Goal: Find specific page/section: Find specific page/section

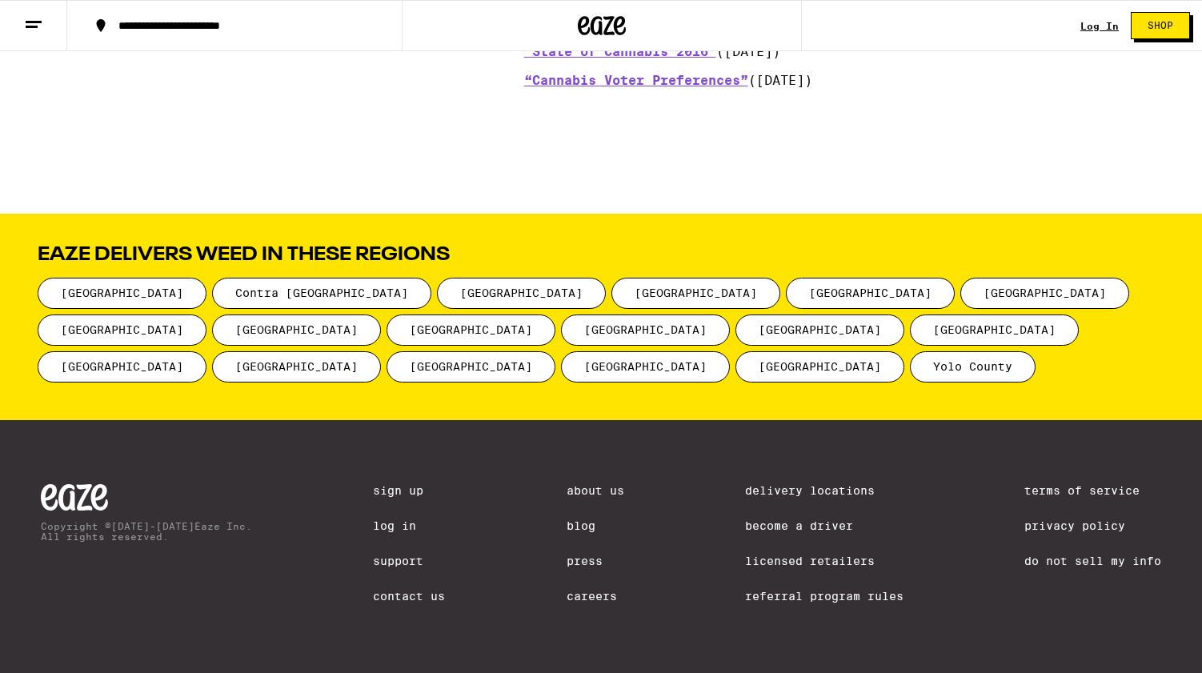
click at [588, 598] on link "Careers" at bounding box center [596, 596] width 58 height 13
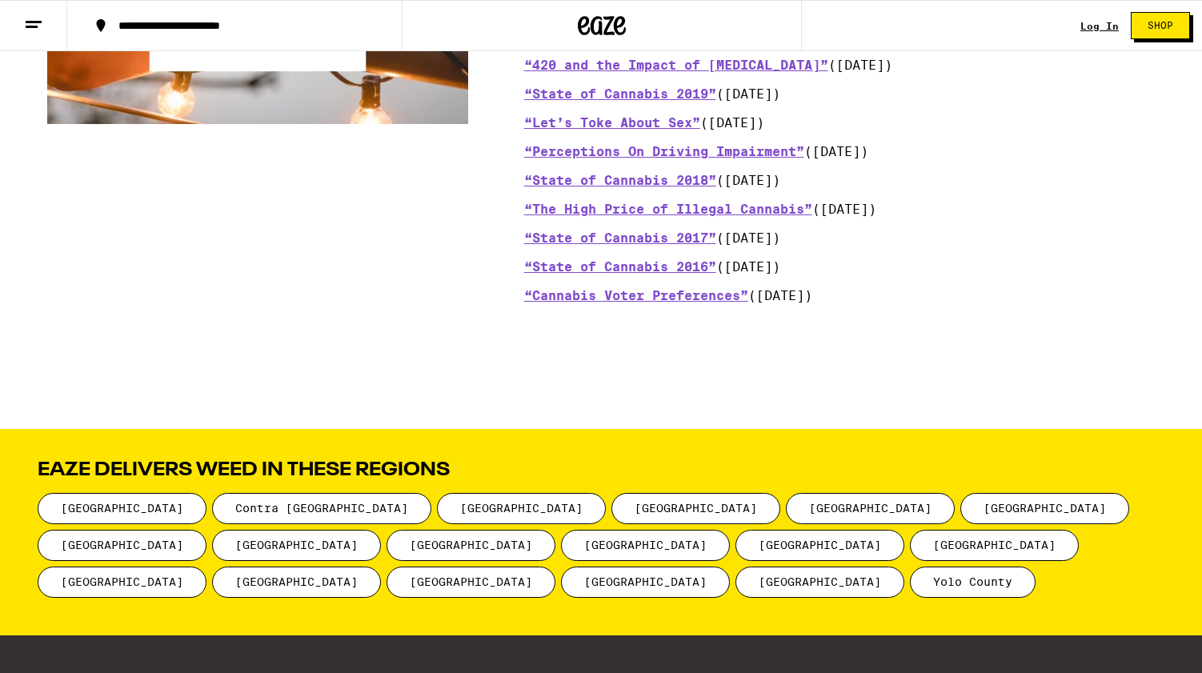
scroll to position [2034, 0]
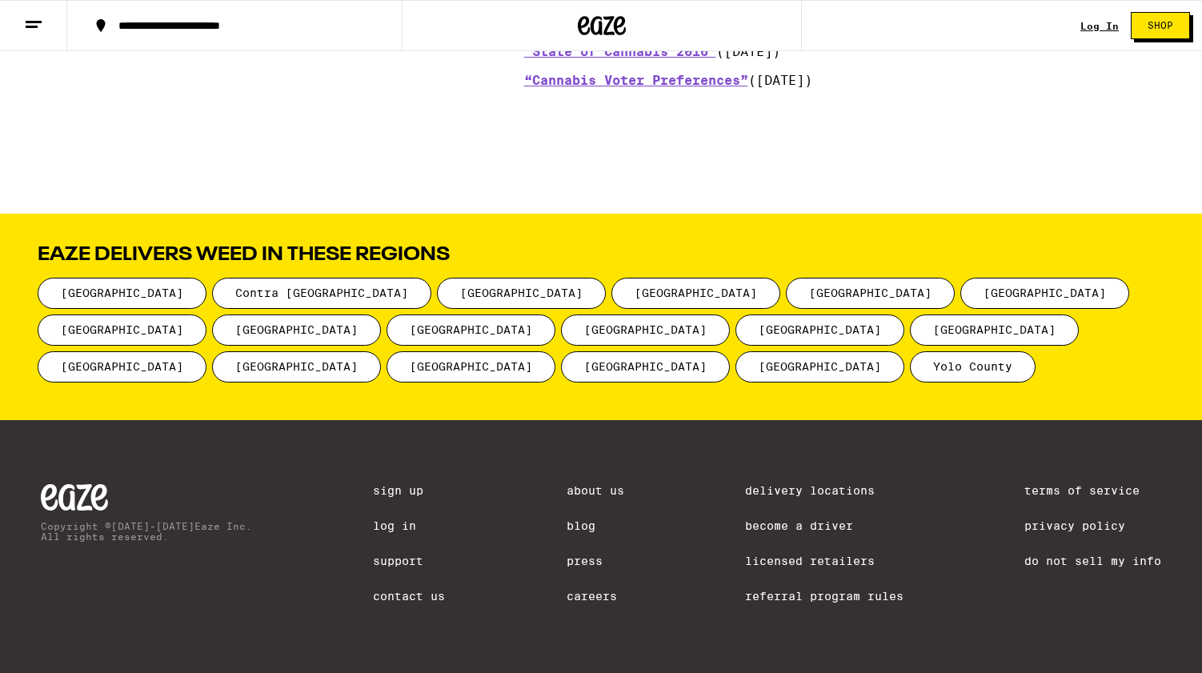
click at [590, 600] on link "Careers" at bounding box center [596, 596] width 58 height 13
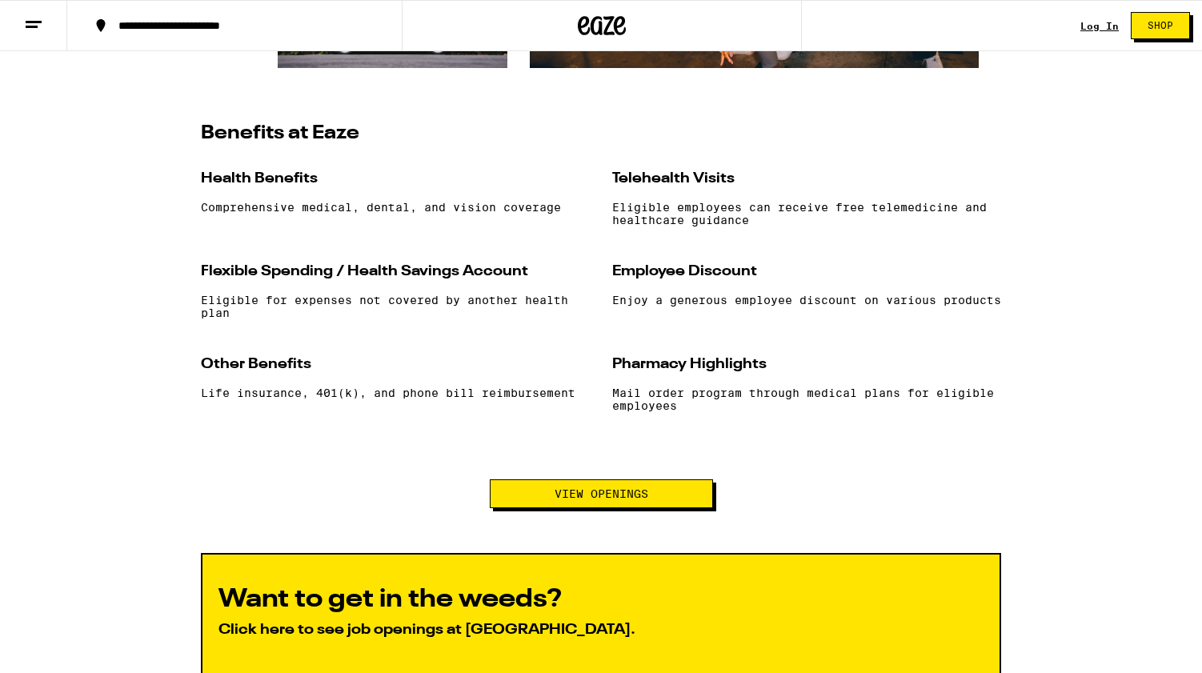
scroll to position [1402, 0]
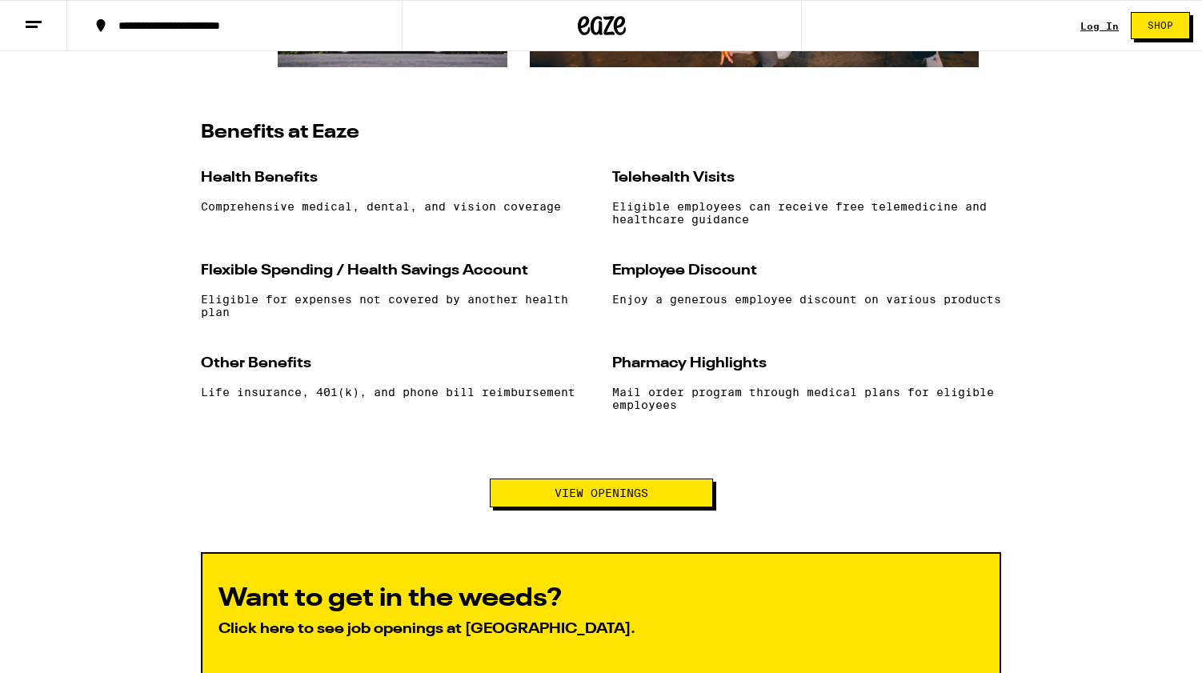
click at [631, 499] on span "View Openings" at bounding box center [602, 493] width 94 height 11
